Goal: Entertainment & Leisure: Consume media (video, audio)

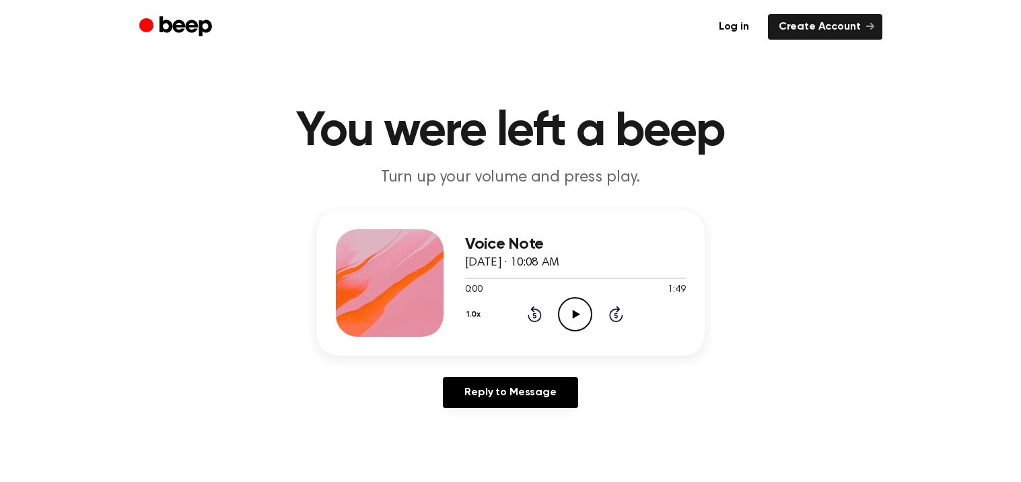
click at [585, 317] on icon "Play Audio" at bounding box center [575, 314] width 34 height 34
click at [534, 315] on icon at bounding box center [534, 316] width 3 height 5
click at [536, 314] on icon at bounding box center [534, 316] width 3 height 5
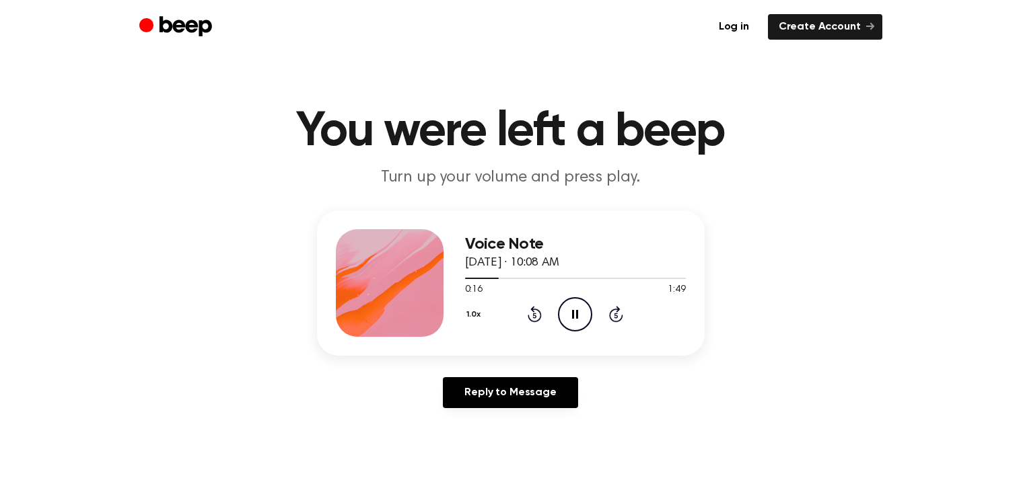
click at [538, 307] on icon "Rewind 5 seconds" at bounding box center [534, 313] width 15 height 17
click at [534, 315] on icon at bounding box center [534, 316] width 3 height 5
click at [517, 328] on div "1.0x Rewind 5 seconds Pause Audio Skip 5 seconds" at bounding box center [575, 314] width 221 height 34
click at [530, 320] on icon at bounding box center [535, 314] width 14 height 16
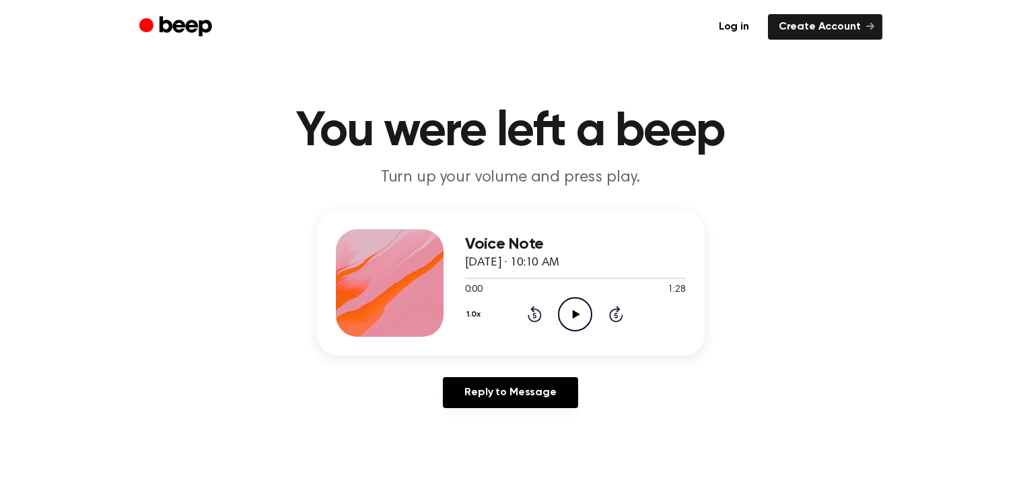
click at [575, 310] on icon "Play Audio" at bounding box center [575, 314] width 34 height 34
click at [576, 328] on icon "Play Audio" at bounding box center [575, 314] width 34 height 34
